Goal: Information Seeking & Learning: Learn about a topic

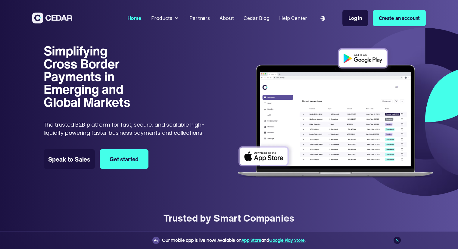
click at [254, 15] on div "Cedar Blog" at bounding box center [257, 18] width 26 height 8
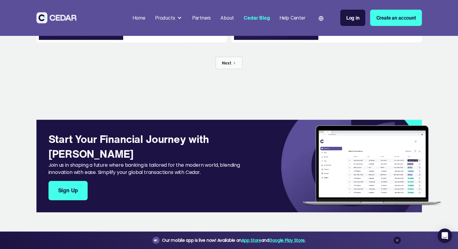
scroll to position [294, 0]
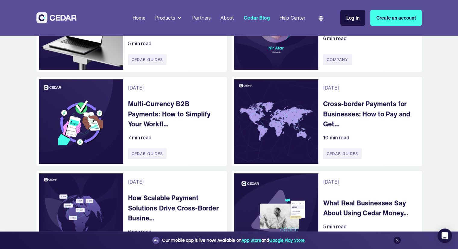
click at [223, 16] on div "About" at bounding box center [227, 17] width 14 height 7
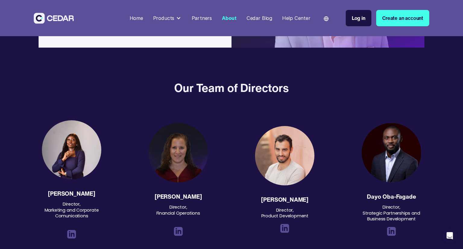
scroll to position [663, 0]
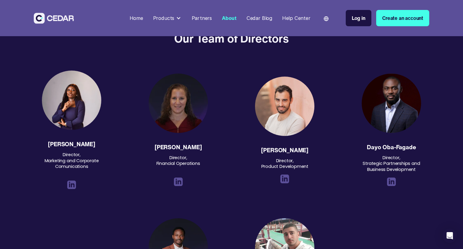
click at [395, 148] on div "Dayo Oba-Fagade" at bounding box center [391, 147] width 49 height 6
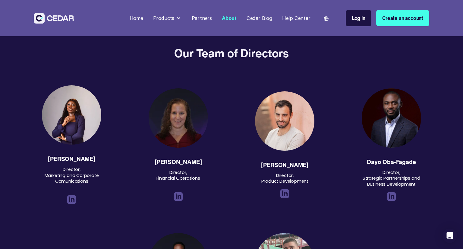
scroll to position [633, 0]
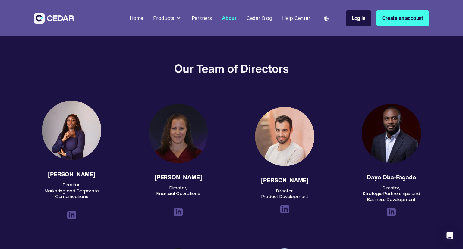
click at [396, 133] on img at bounding box center [390, 133] width 59 height 59
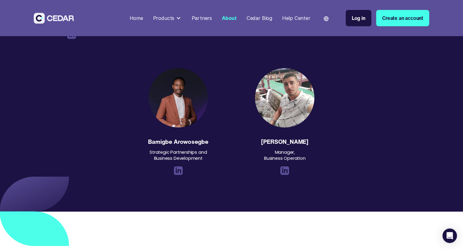
scroll to position [813, 0]
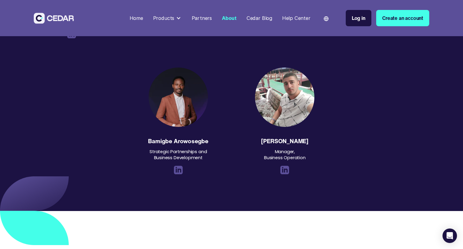
click at [203, 138] on div "Bamigbe Arowosegbe" at bounding box center [178, 141] width 60 height 6
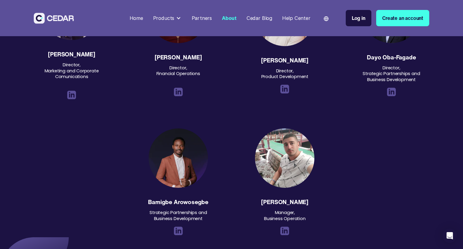
scroll to position [753, 0]
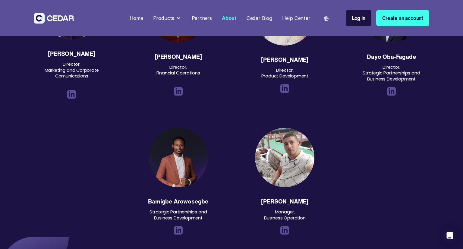
click at [186, 159] on img at bounding box center [177, 157] width 59 height 59
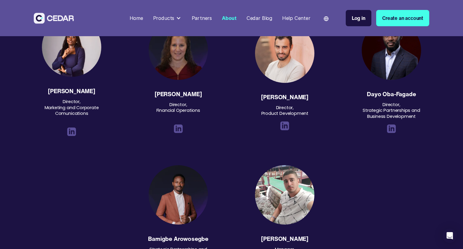
scroll to position [663, 0]
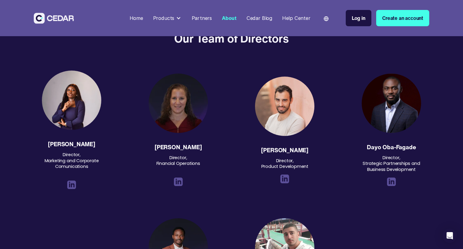
click at [293, 120] on img at bounding box center [284, 106] width 59 height 59
click at [75, 144] on div "Titilayo Oluwatosin" at bounding box center [71, 144] width 47 height 6
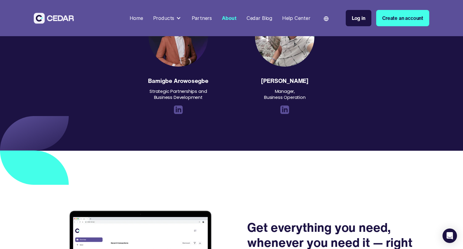
scroll to position [1024, 0]
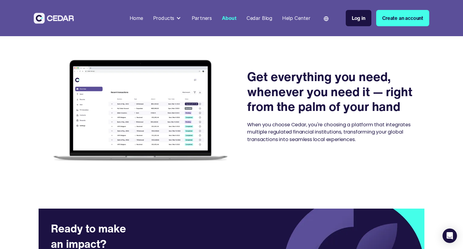
click at [261, 19] on div "Cedar Blog" at bounding box center [259, 18] width 26 height 8
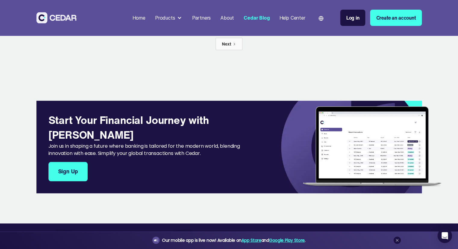
scroll to position [602, 0]
